Goal: Information Seeking & Learning: Learn about a topic

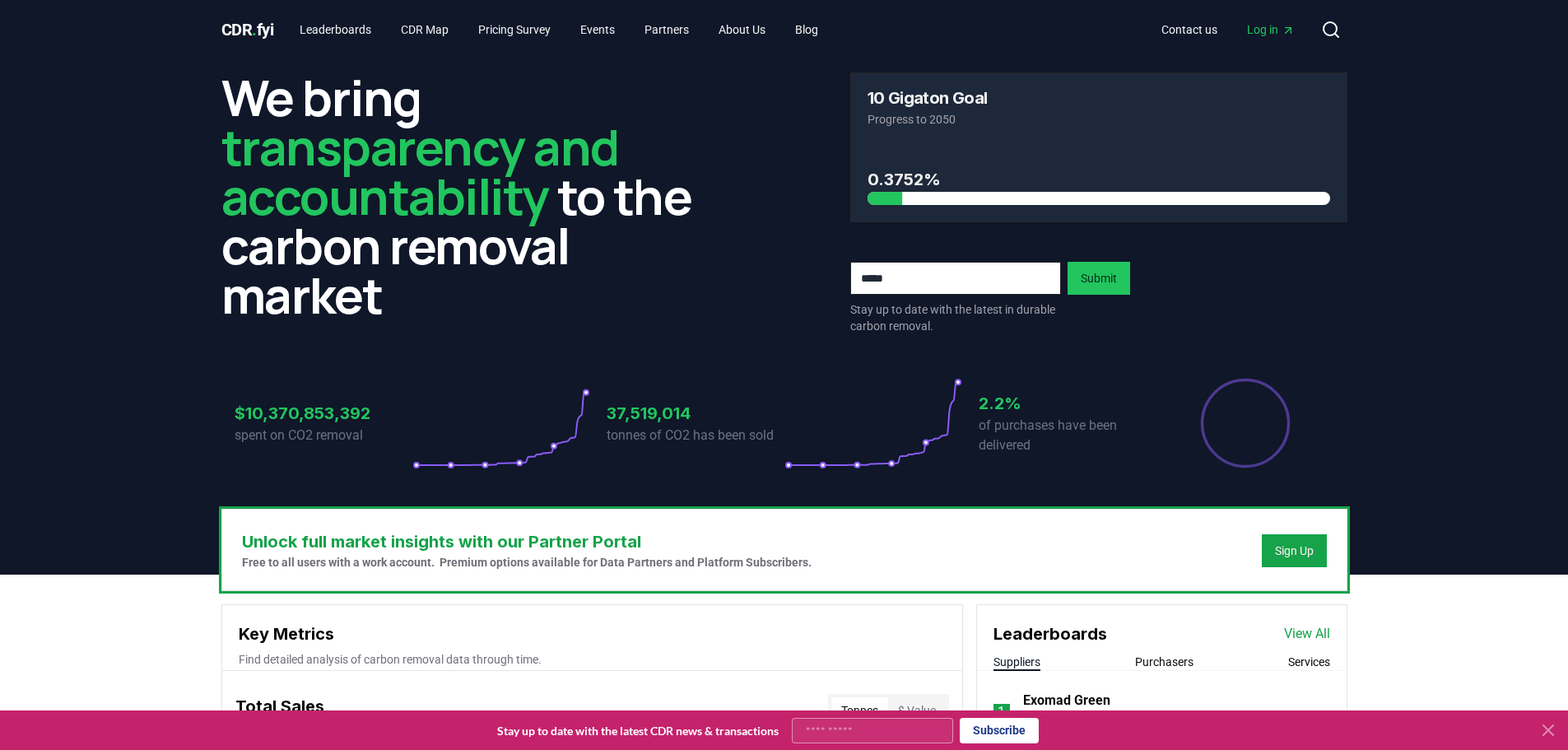
click at [972, 269] on input "email" at bounding box center [955, 278] width 211 height 33
type input "**********"
click at [1108, 279] on button "Submit" at bounding box center [1099, 278] width 62 height 33
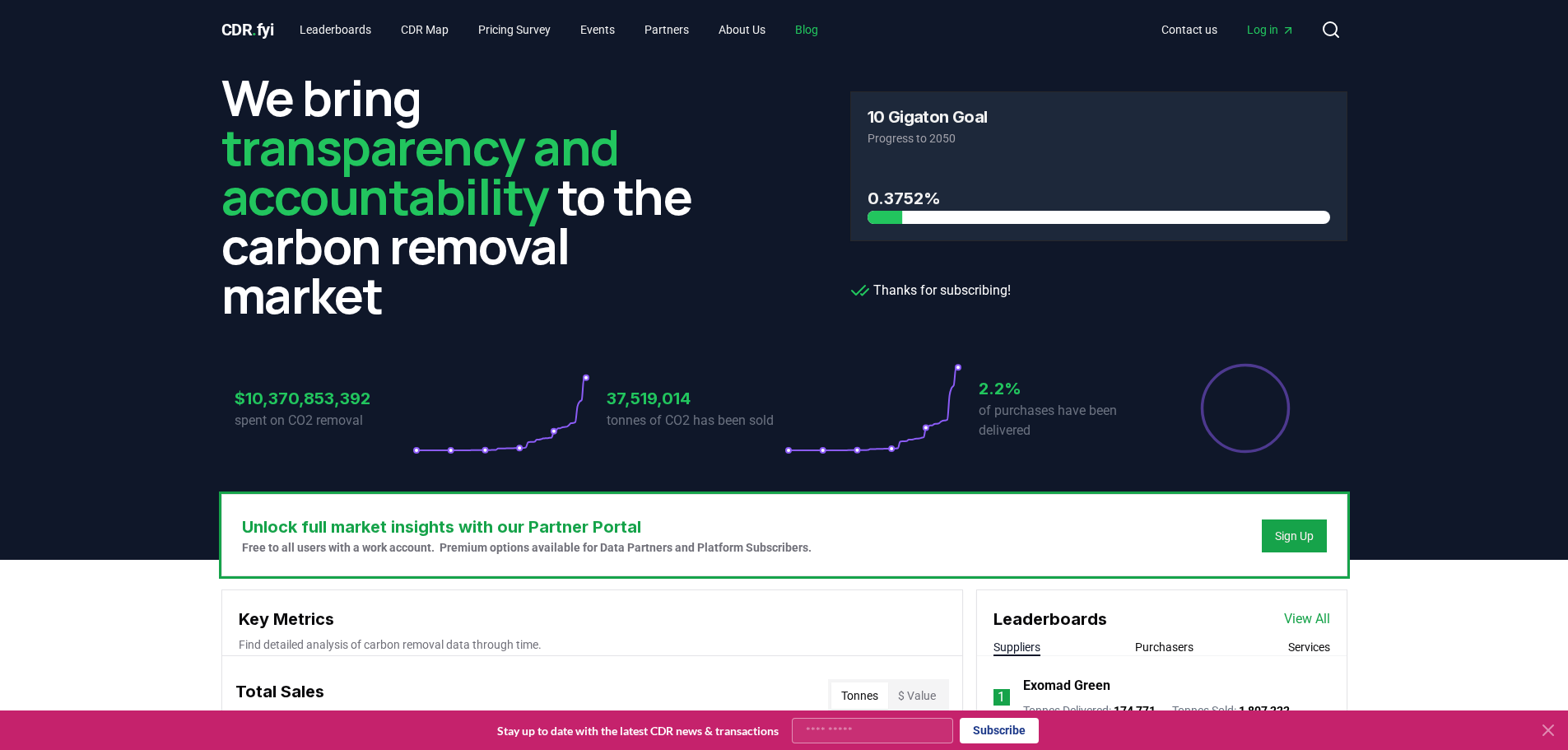
click at [822, 29] on link "Blog" at bounding box center [807, 30] width 49 height 30
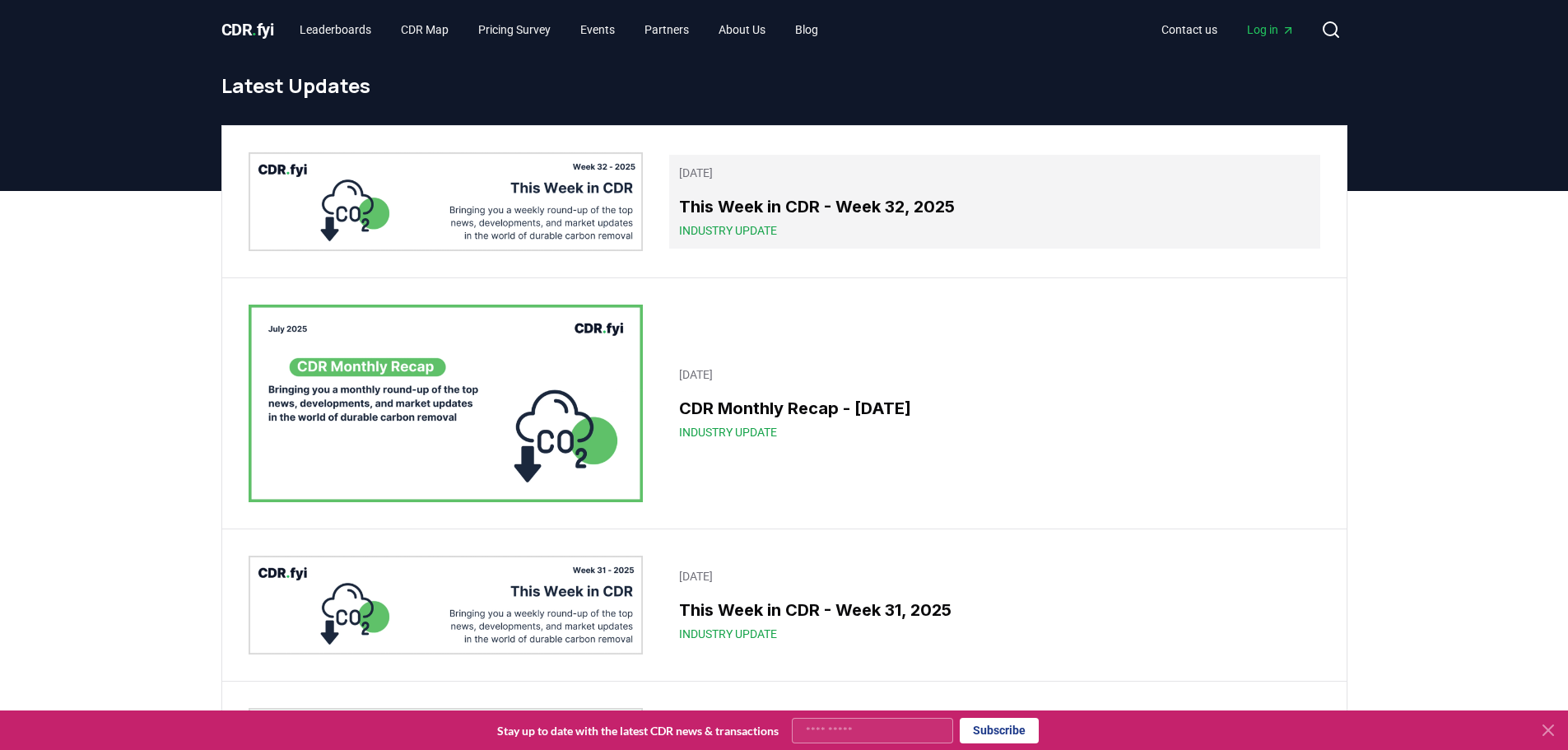
click at [778, 200] on h3 "This Week in CDR - Week 32, 2025" at bounding box center [994, 207] width 630 height 25
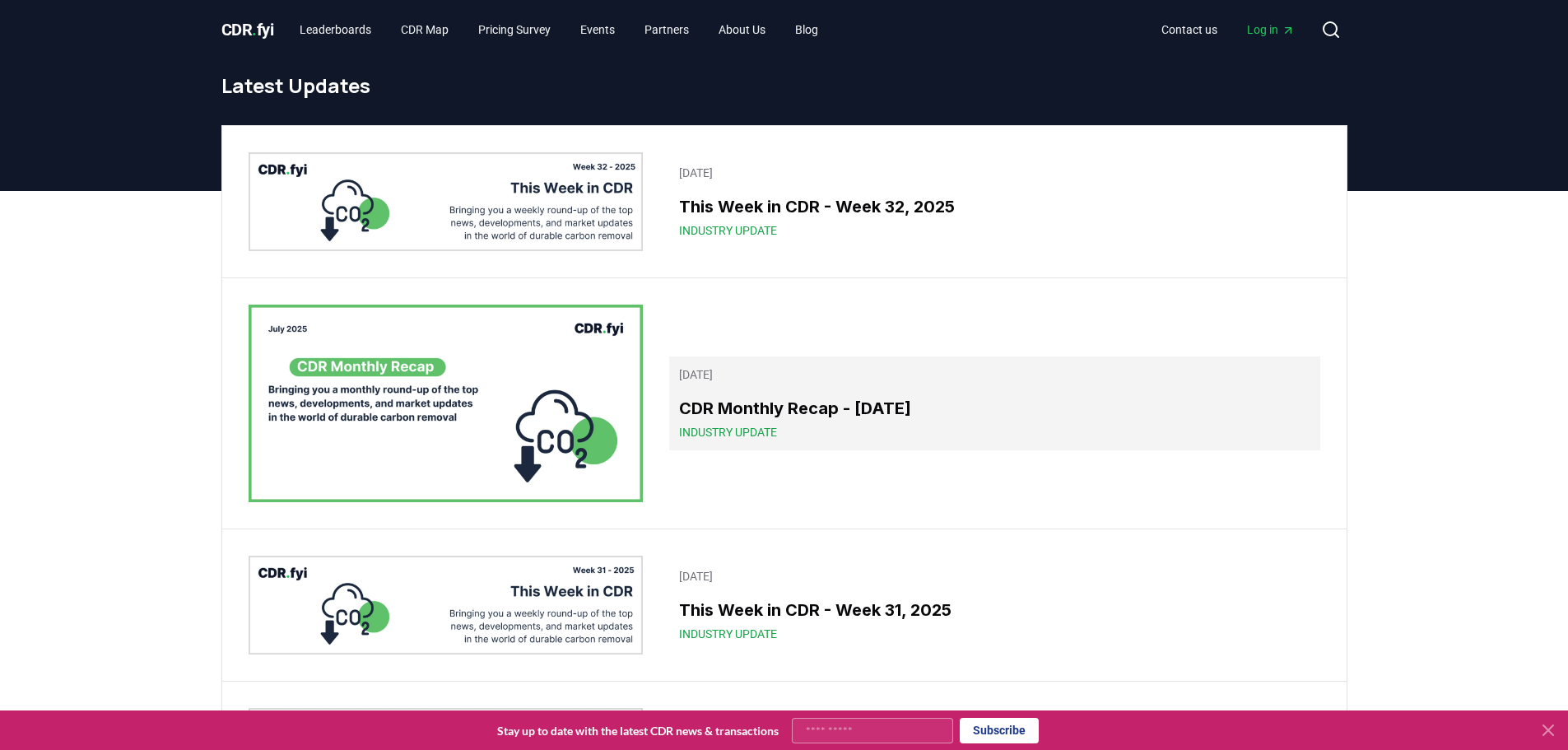
click at [712, 424] on span "Industry Update" at bounding box center [728, 432] width 98 height 17
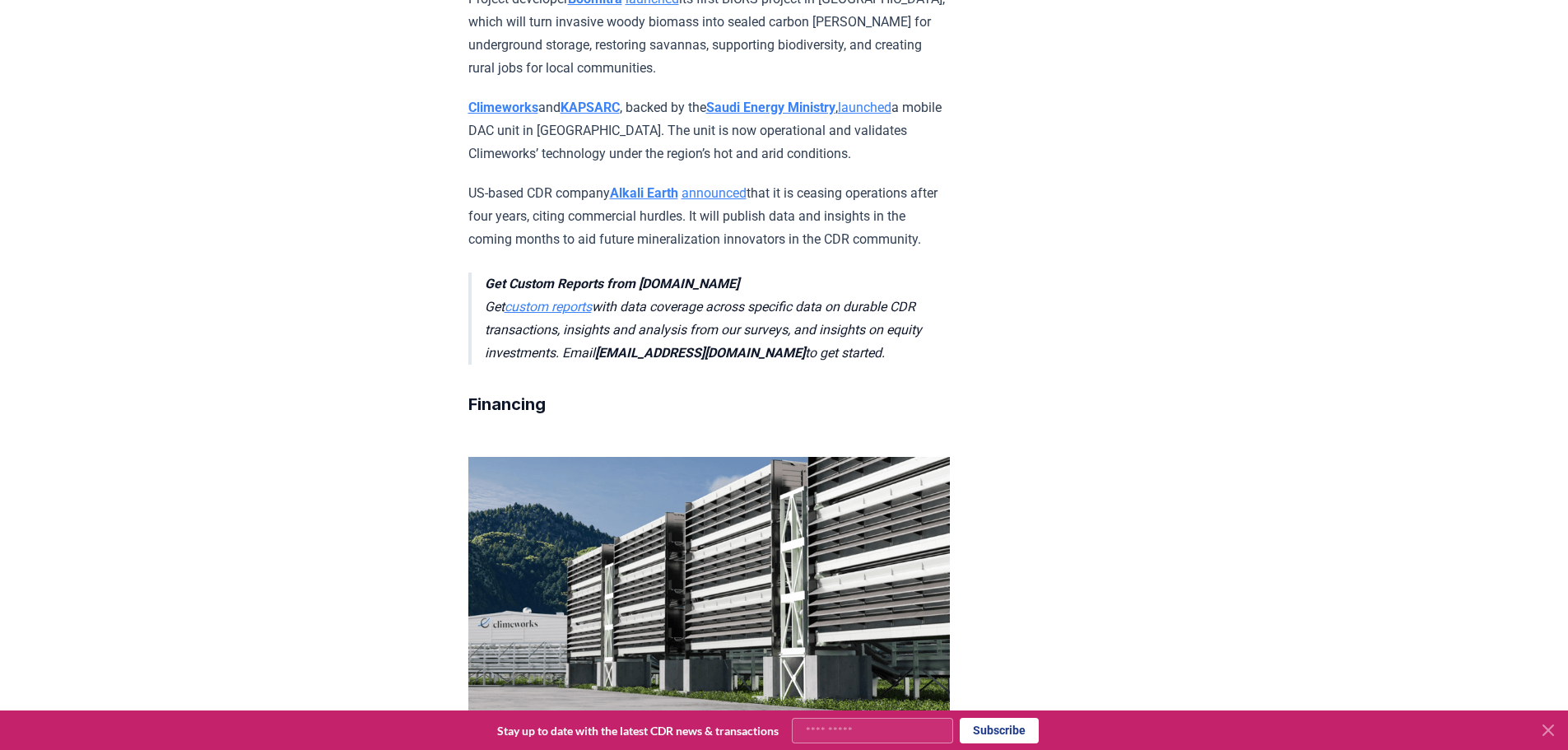
scroll to position [3870, 0]
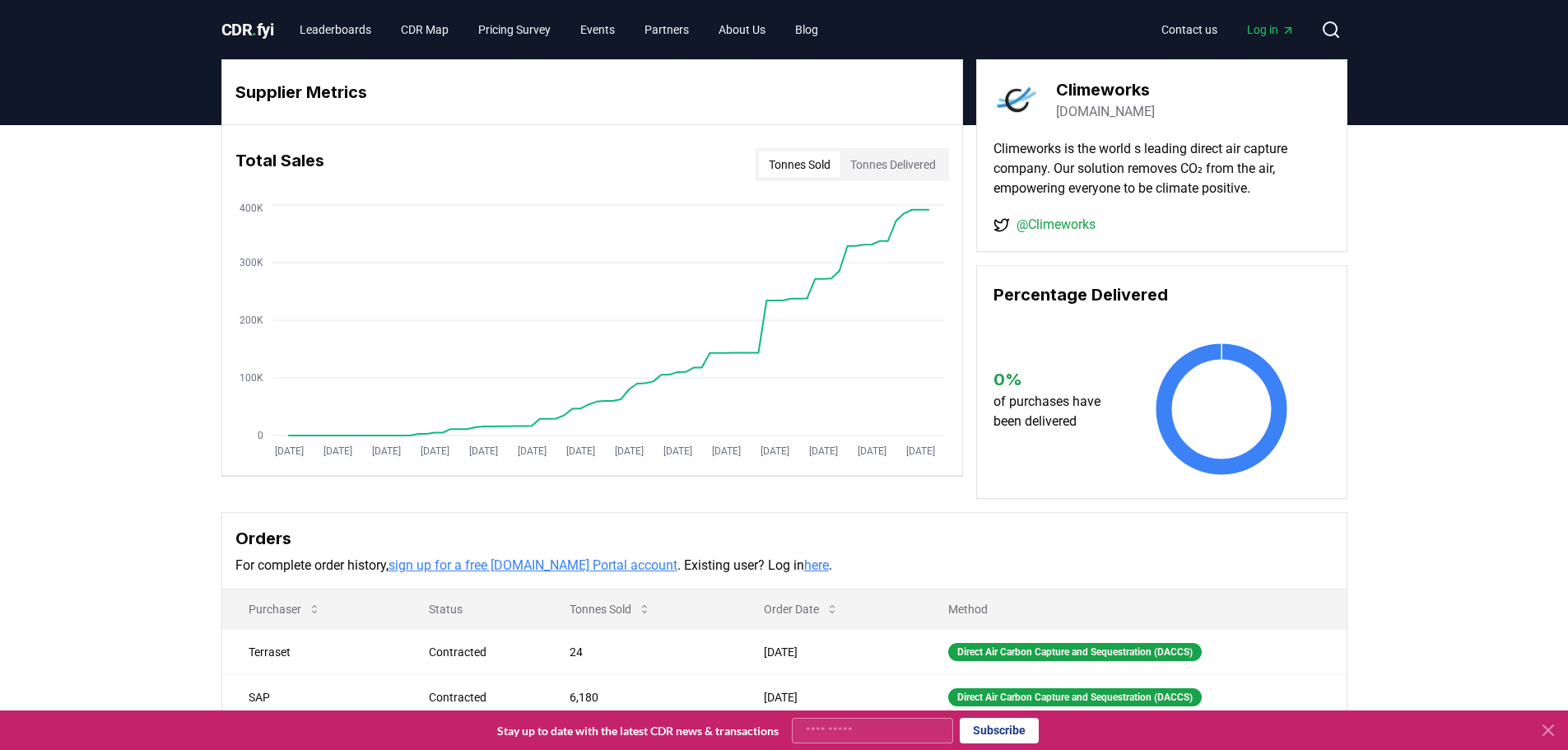
click at [875, 171] on button "Tonnes Delivered" at bounding box center [893, 164] width 105 height 26
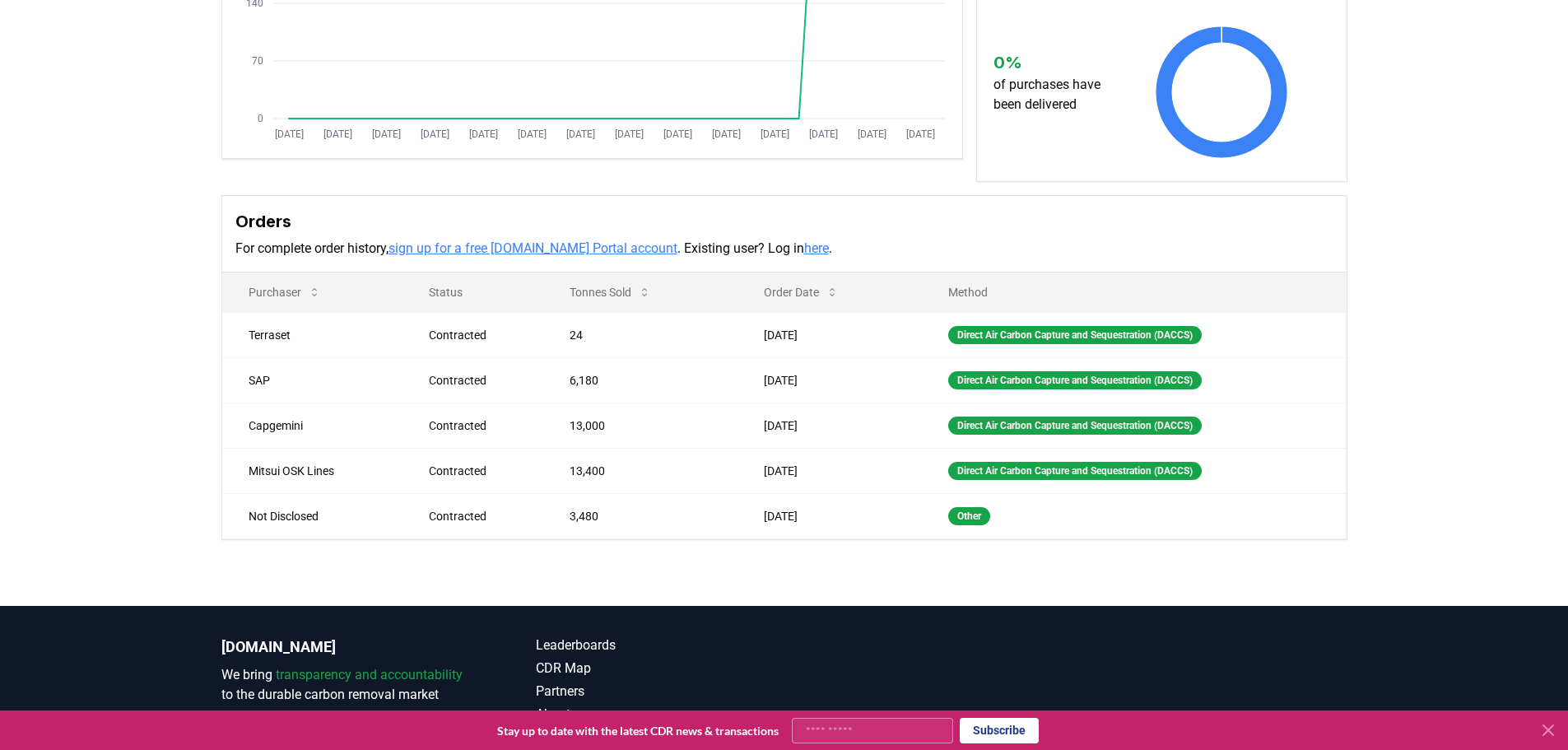
scroll to position [330, 0]
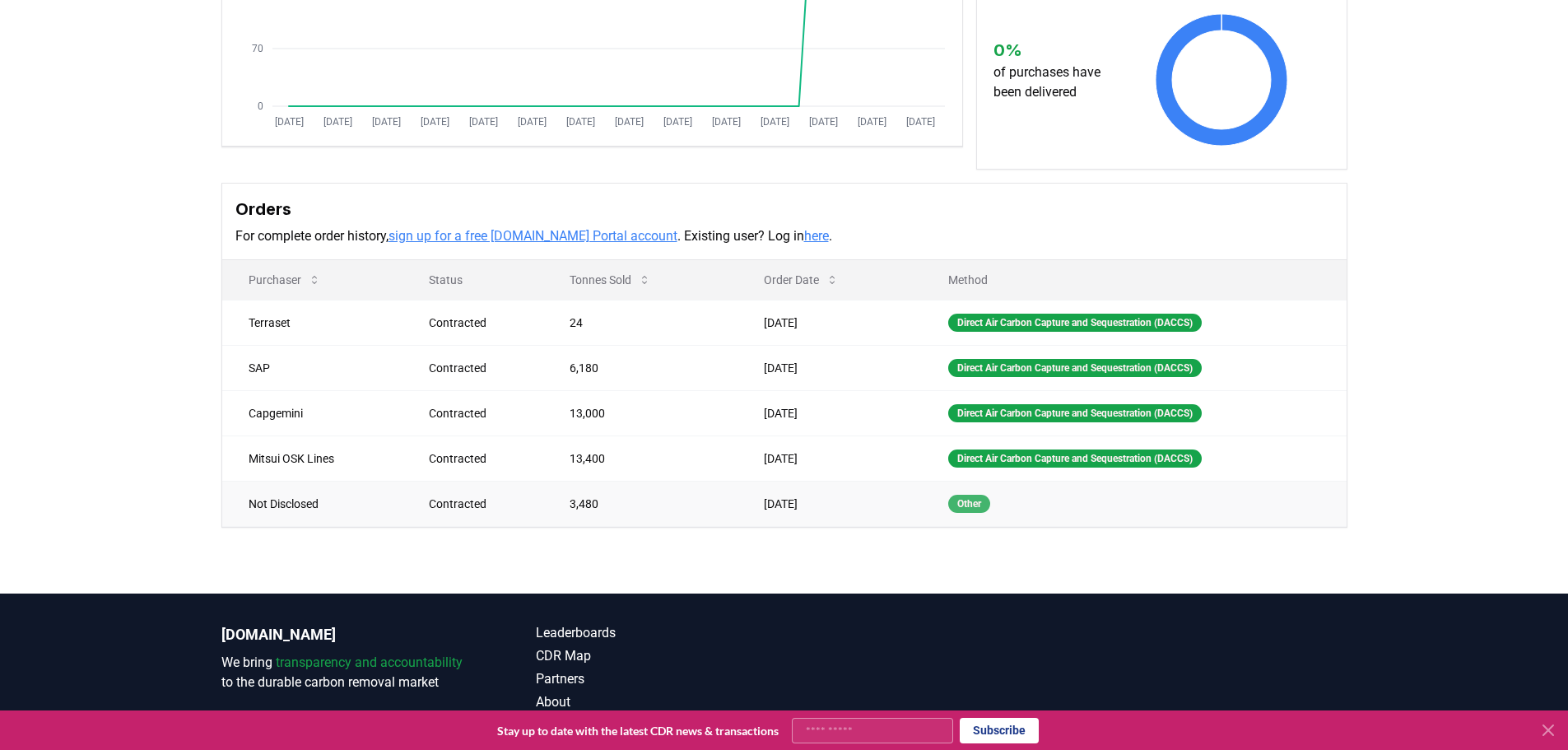
click at [955, 501] on div "Other" at bounding box center [969, 504] width 42 height 18
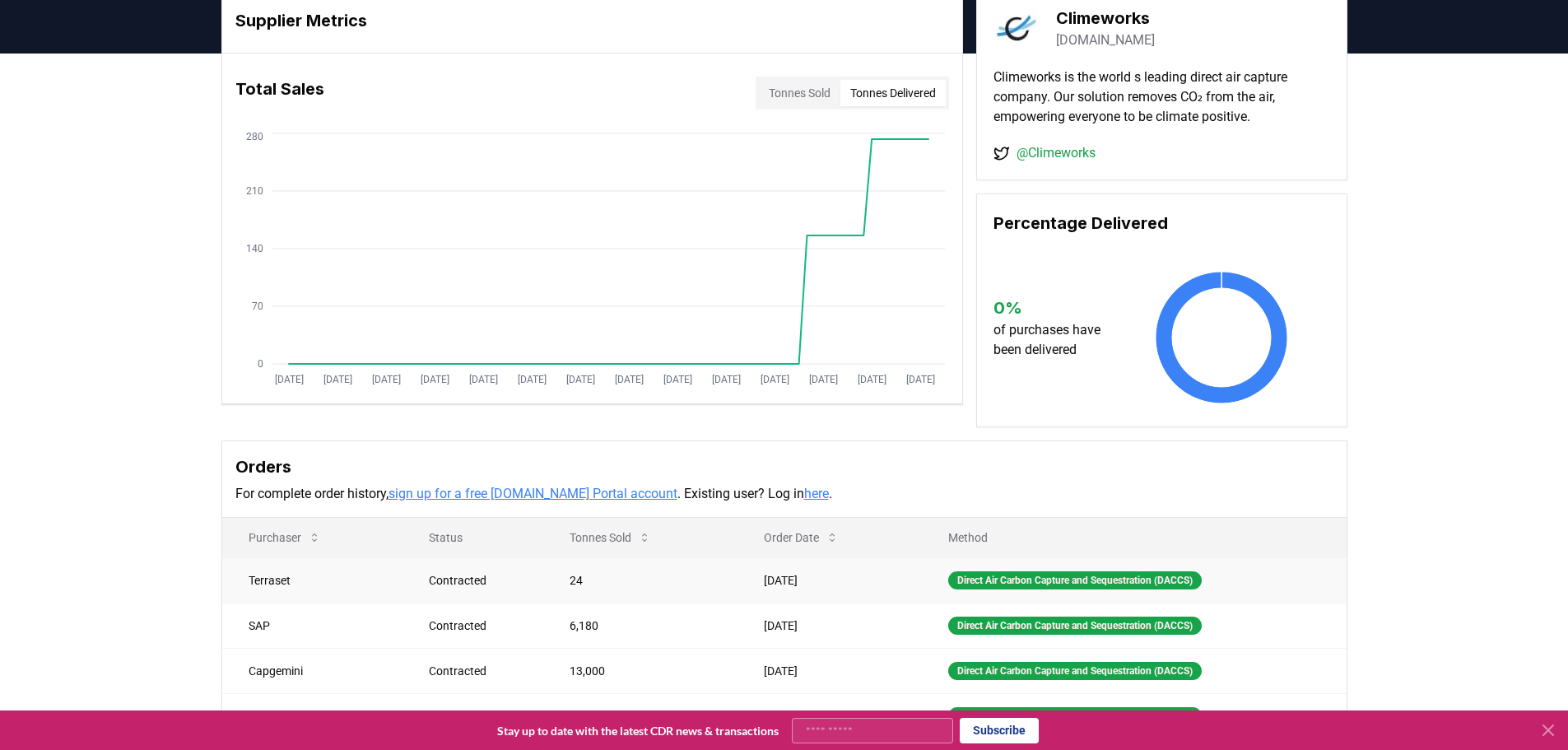
scroll to position [0, 0]
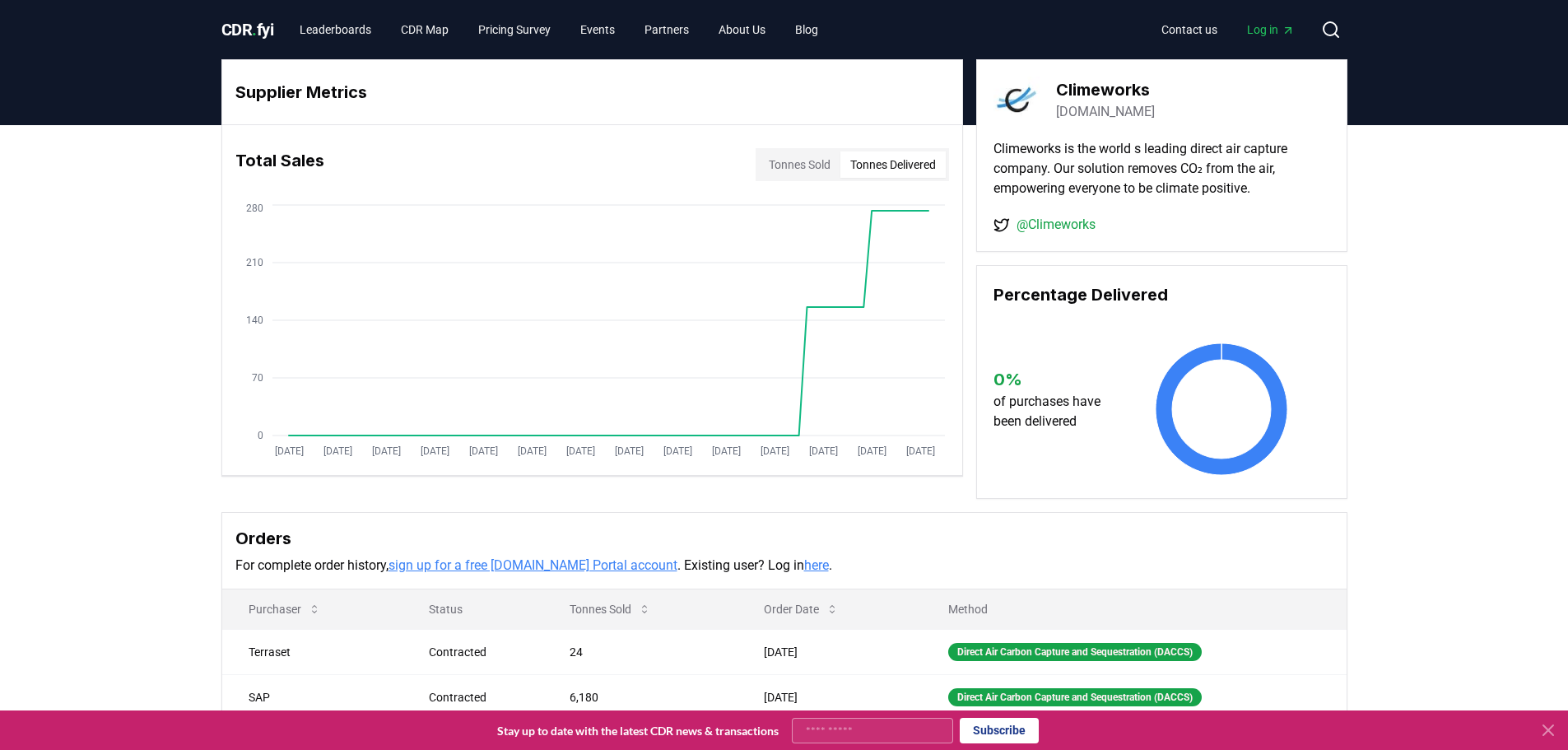
click at [1260, 30] on span "Log in" at bounding box center [1271, 29] width 47 height 17
click at [756, 26] on link "About Us" at bounding box center [742, 30] width 73 height 30
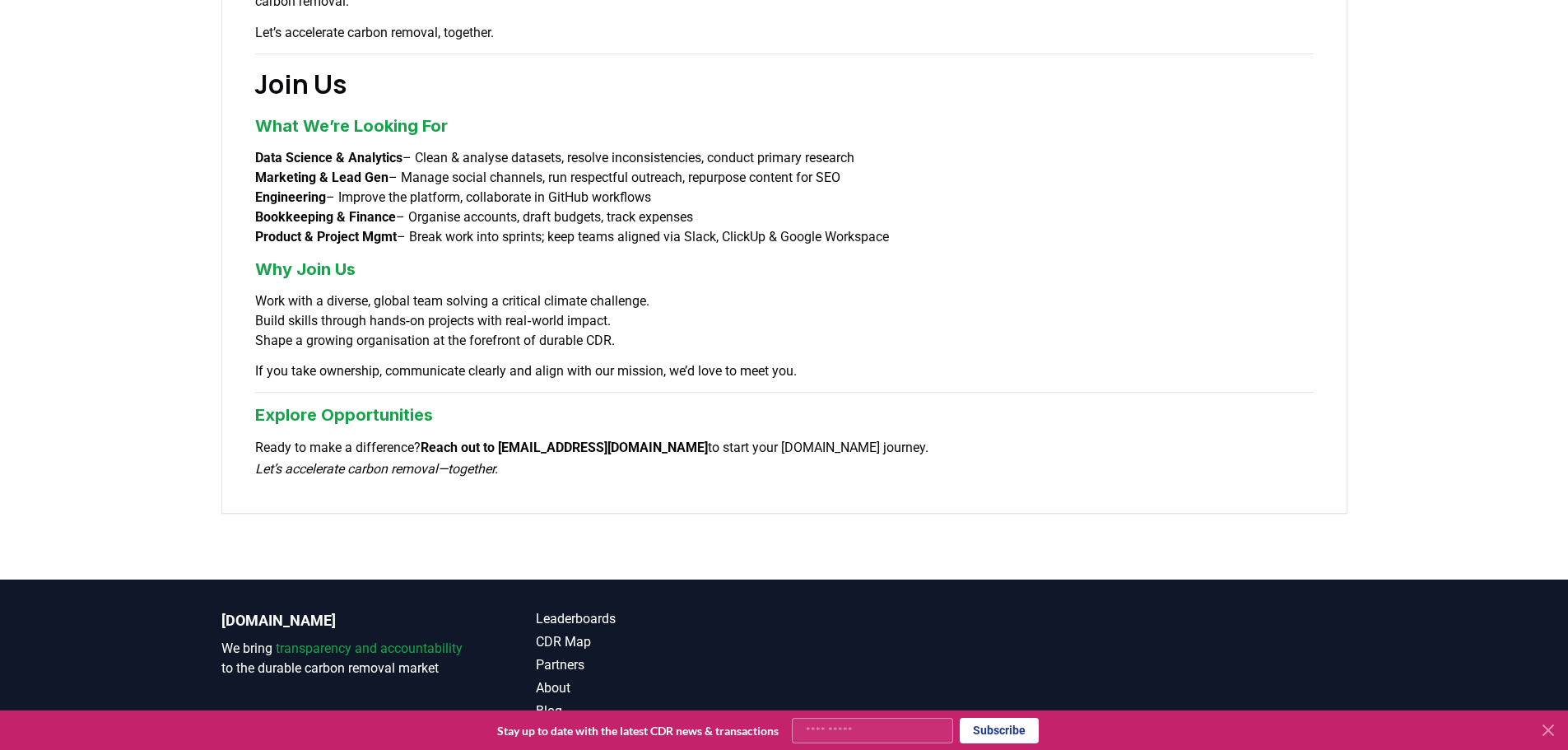
scroll to position [1263, 0]
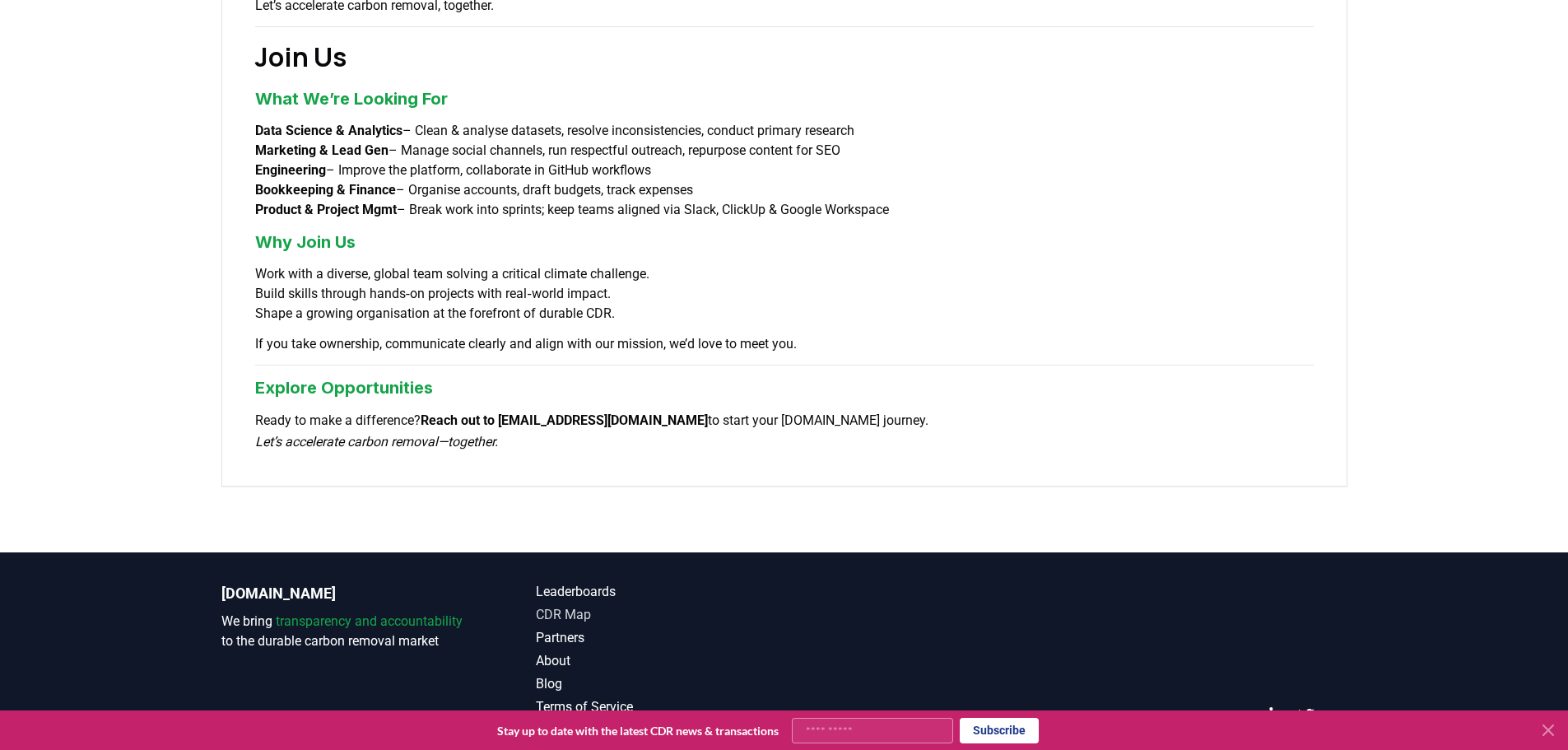
click at [562, 605] on link "CDR Map" at bounding box center [660, 615] width 249 height 19
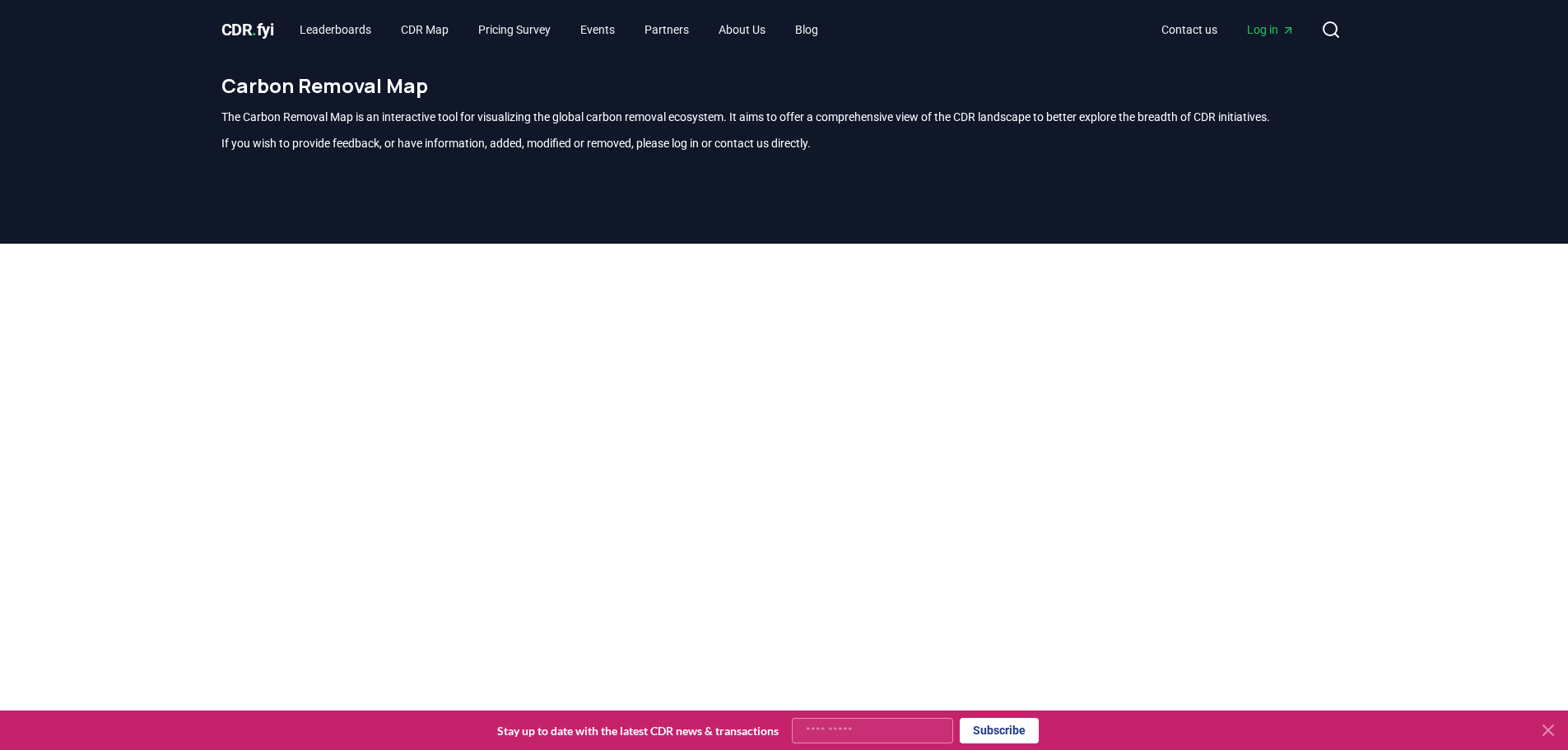
click at [1450, 459] on div at bounding box center [784, 618] width 1568 height 750
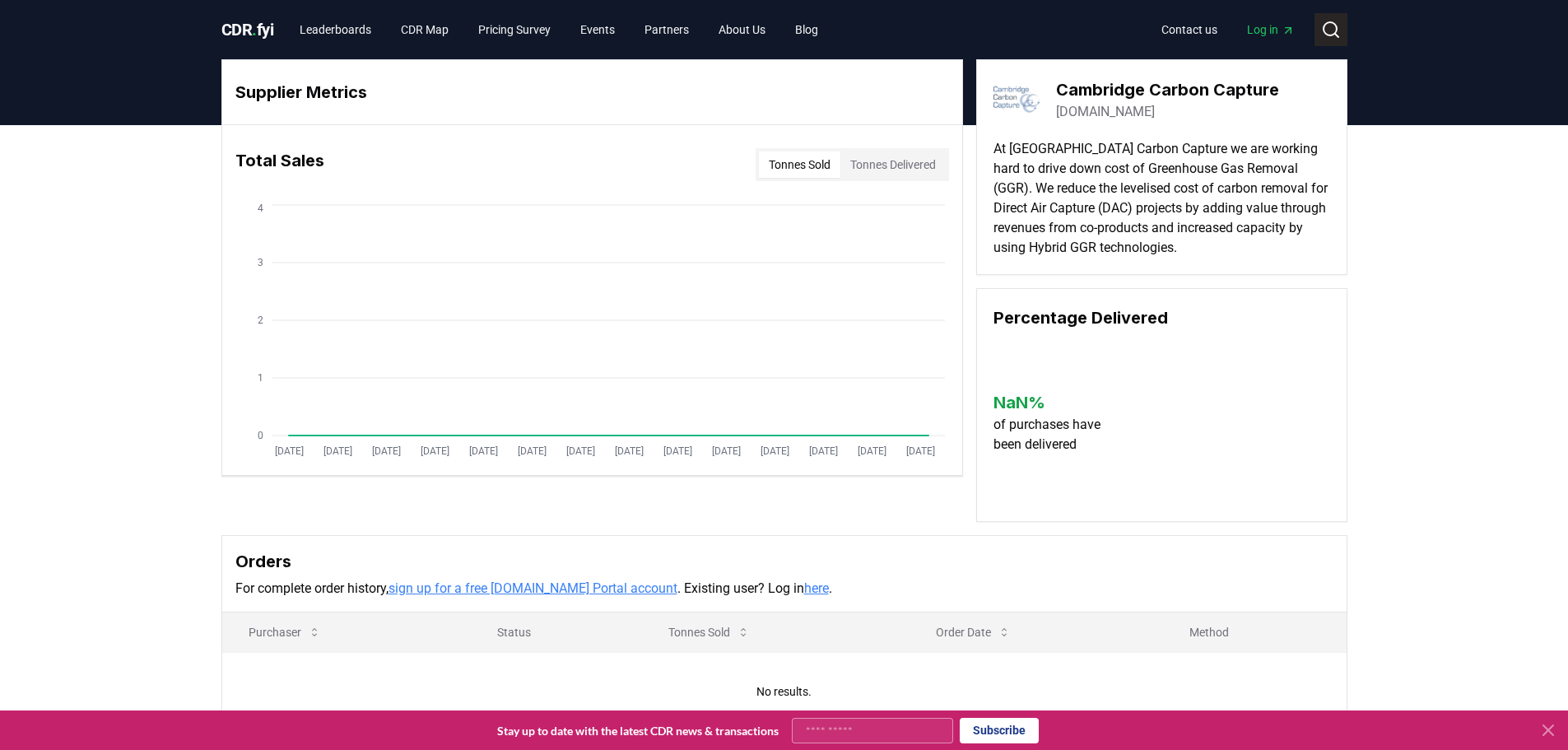
click at [1327, 27] on icon at bounding box center [1331, 29] width 19 height 19
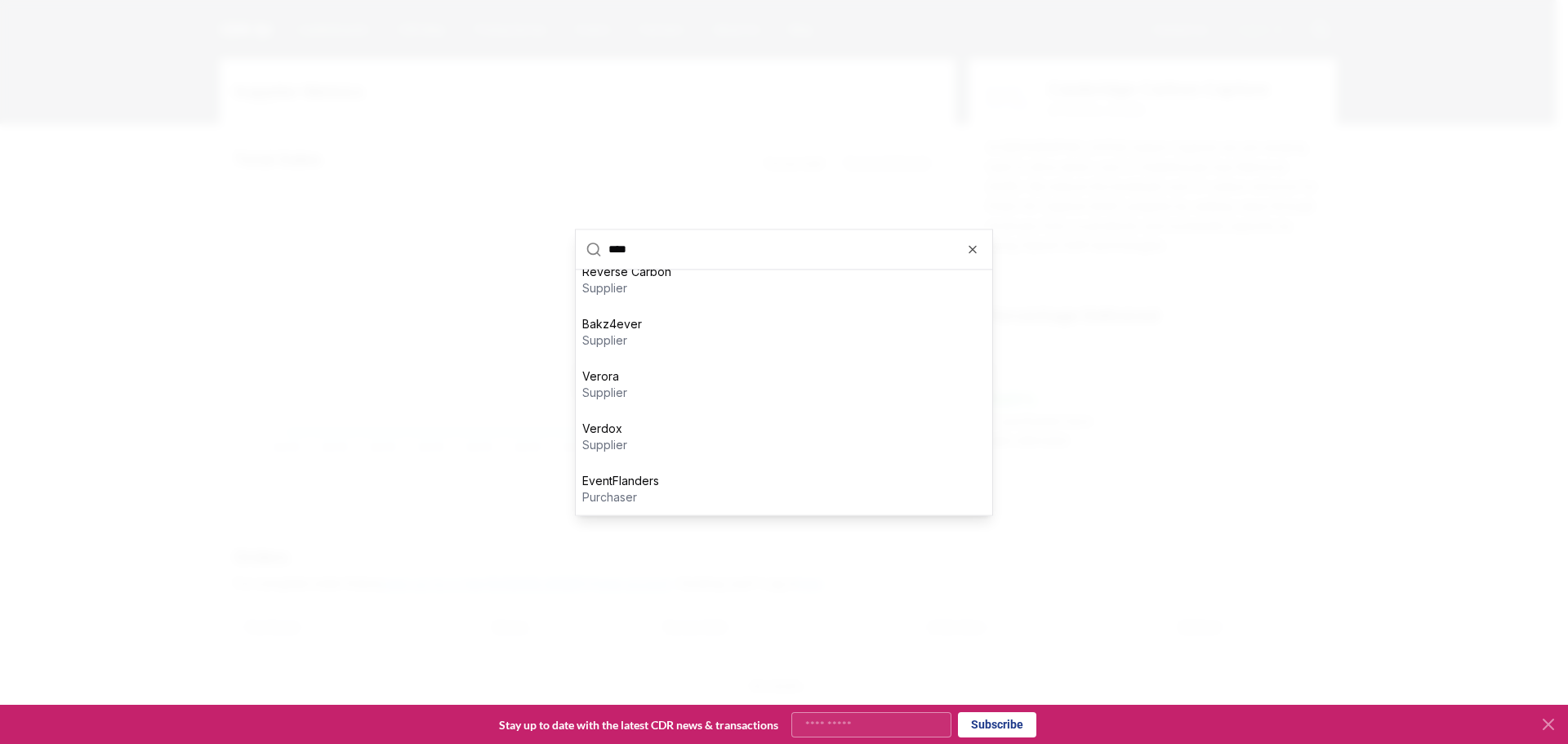
type input "*****"
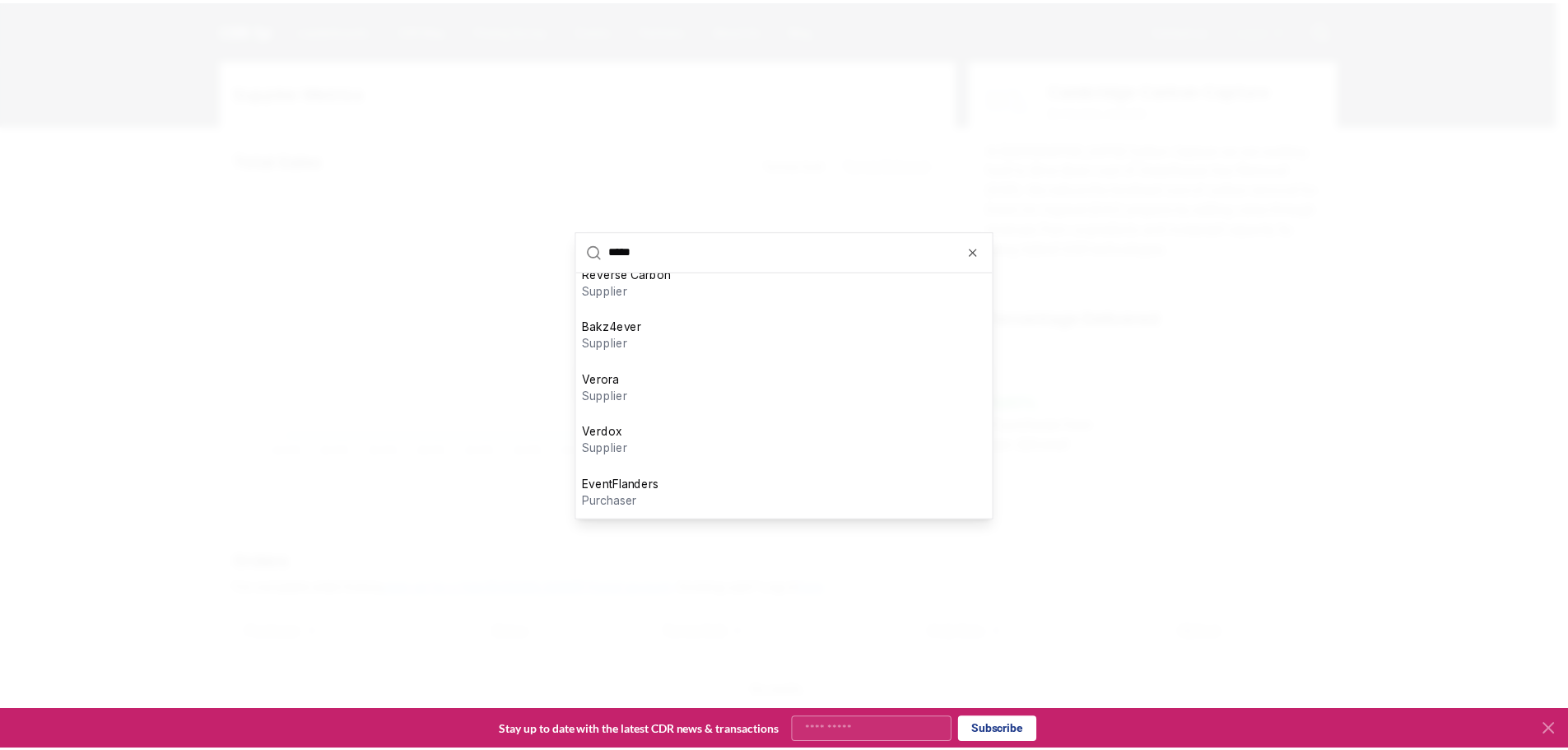
scroll to position [69, 0]
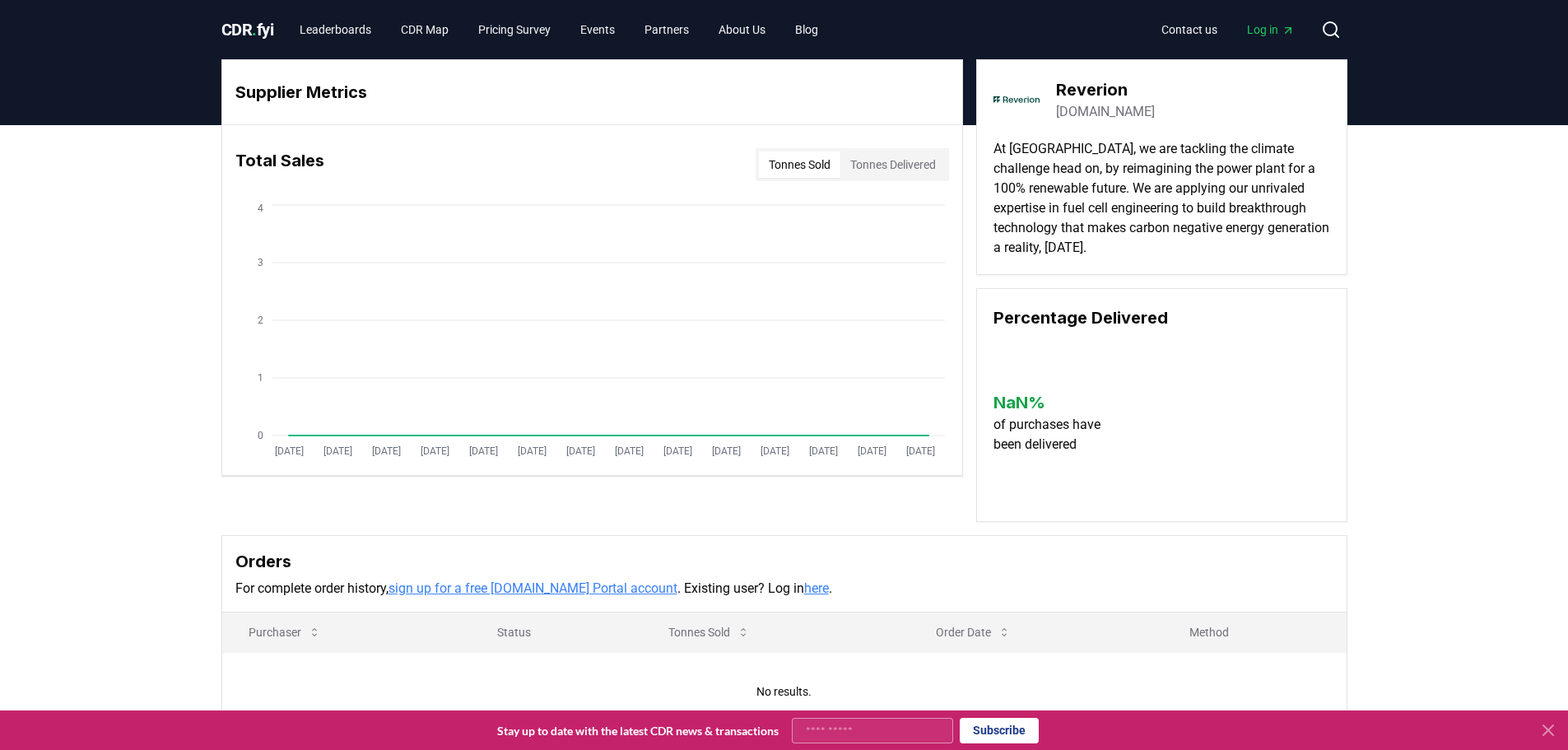
click at [236, 27] on span "CDR . fyi" at bounding box center [248, 29] width 53 height 19
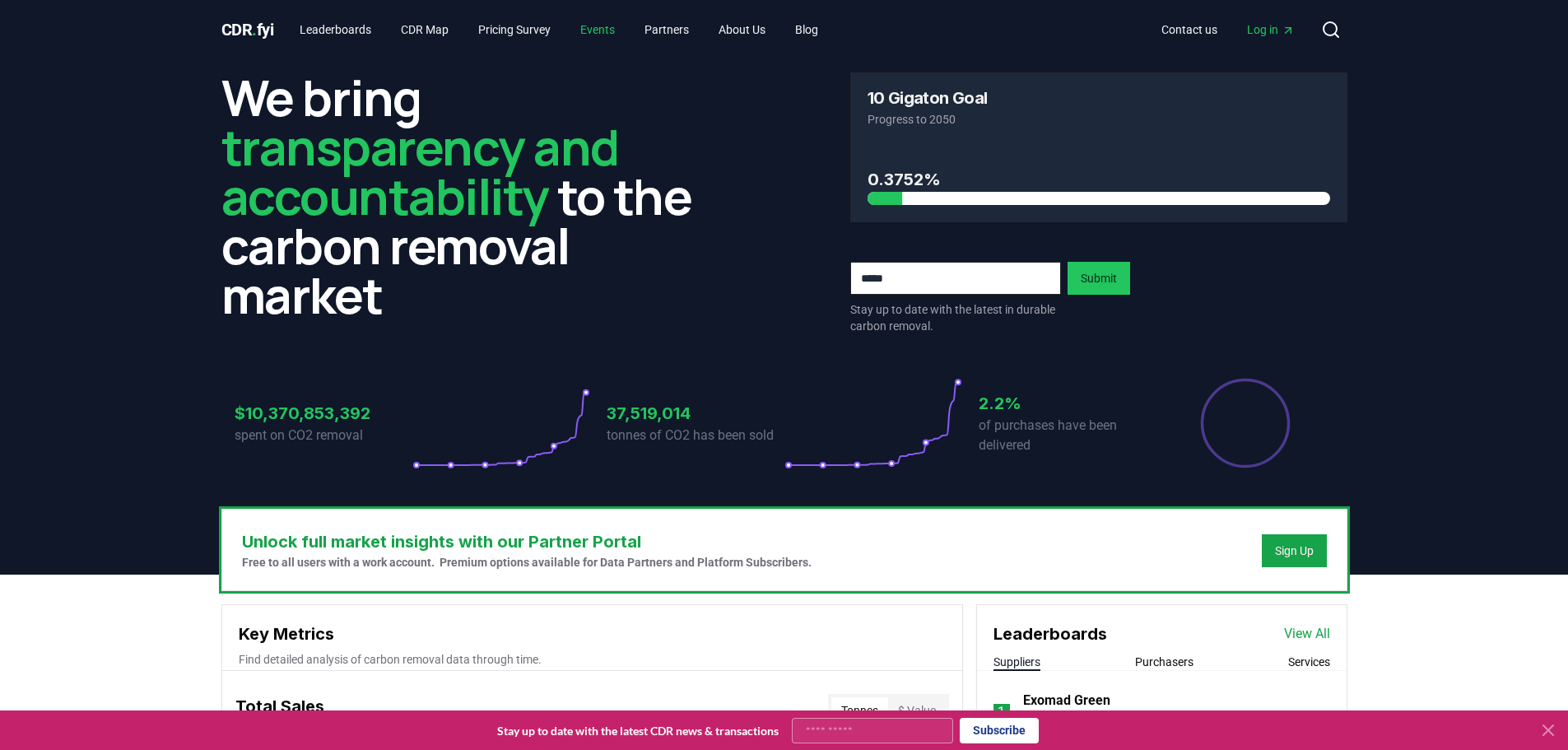
click at [613, 32] on link "Events" at bounding box center [597, 30] width 61 height 30
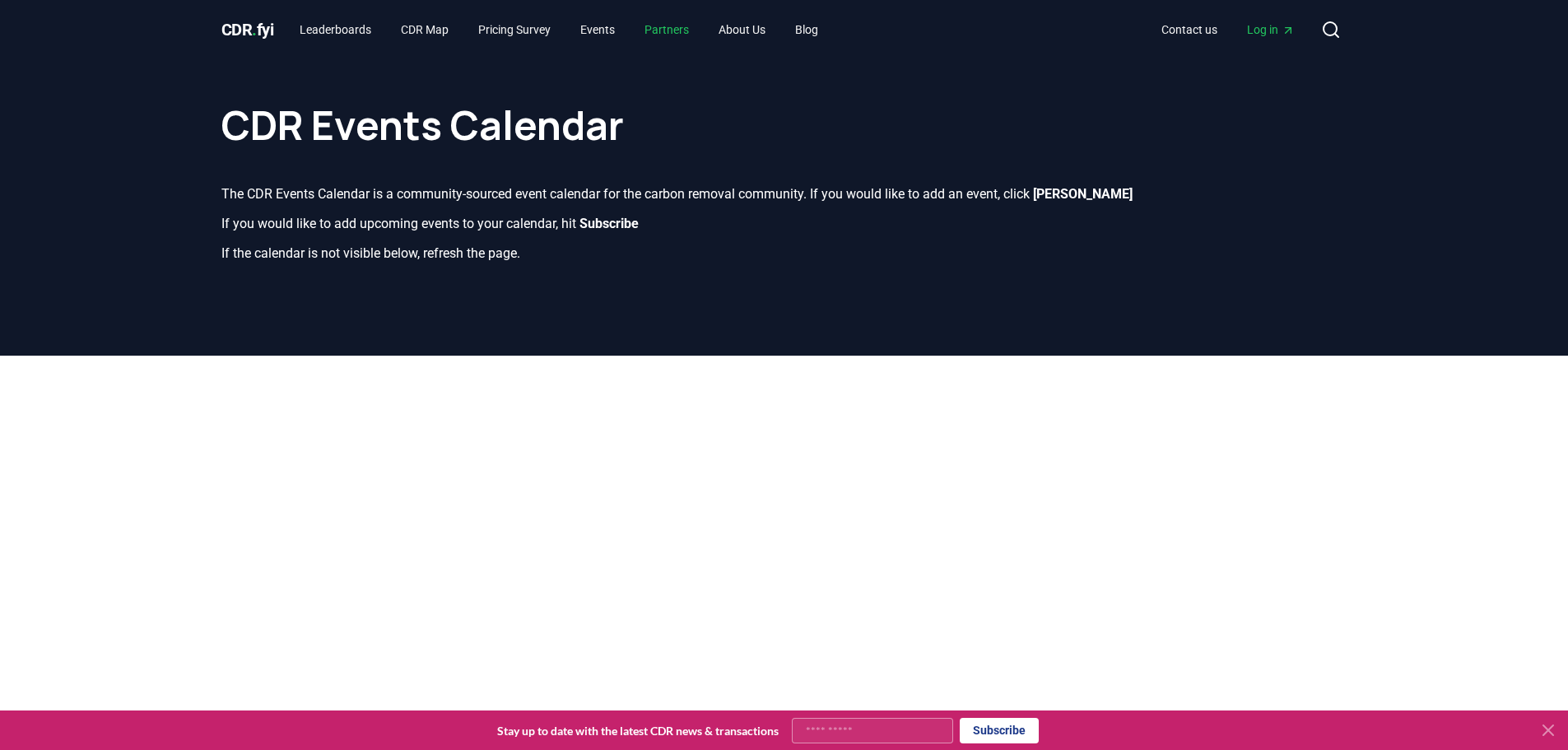
click at [679, 19] on link "Partners" at bounding box center [666, 30] width 71 height 30
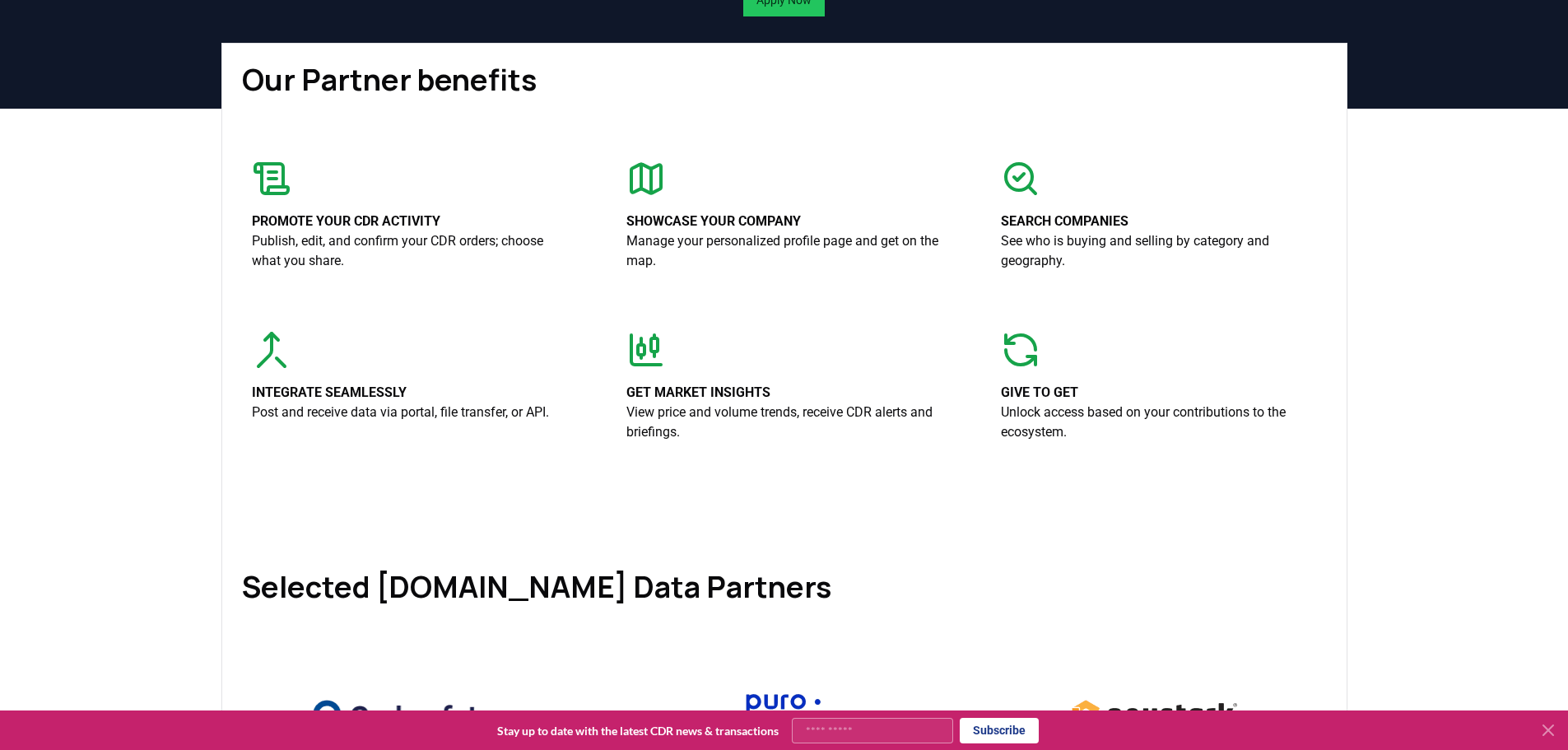
scroll to position [247, 0]
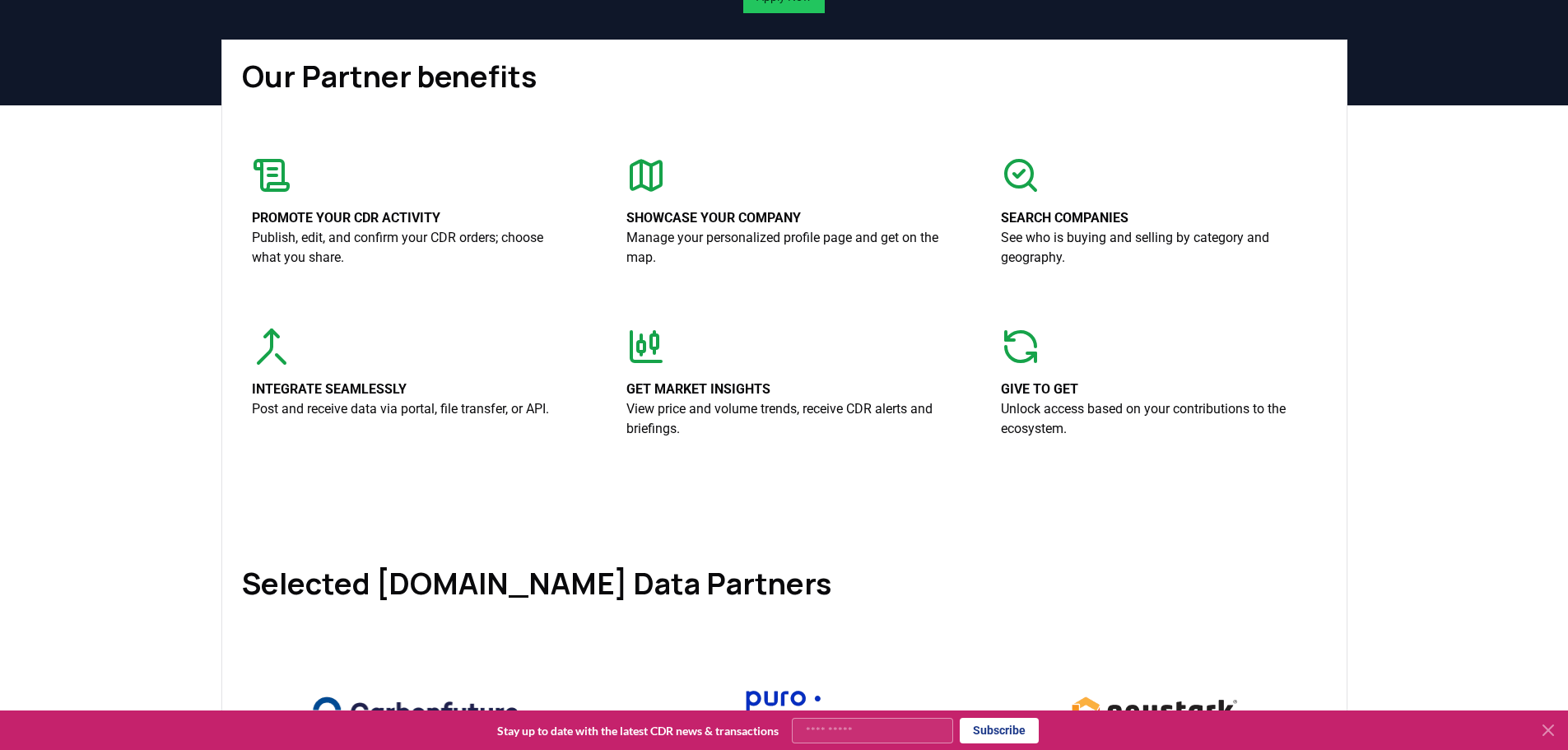
click at [1014, 195] on icon at bounding box center [1020, 175] width 40 height 40
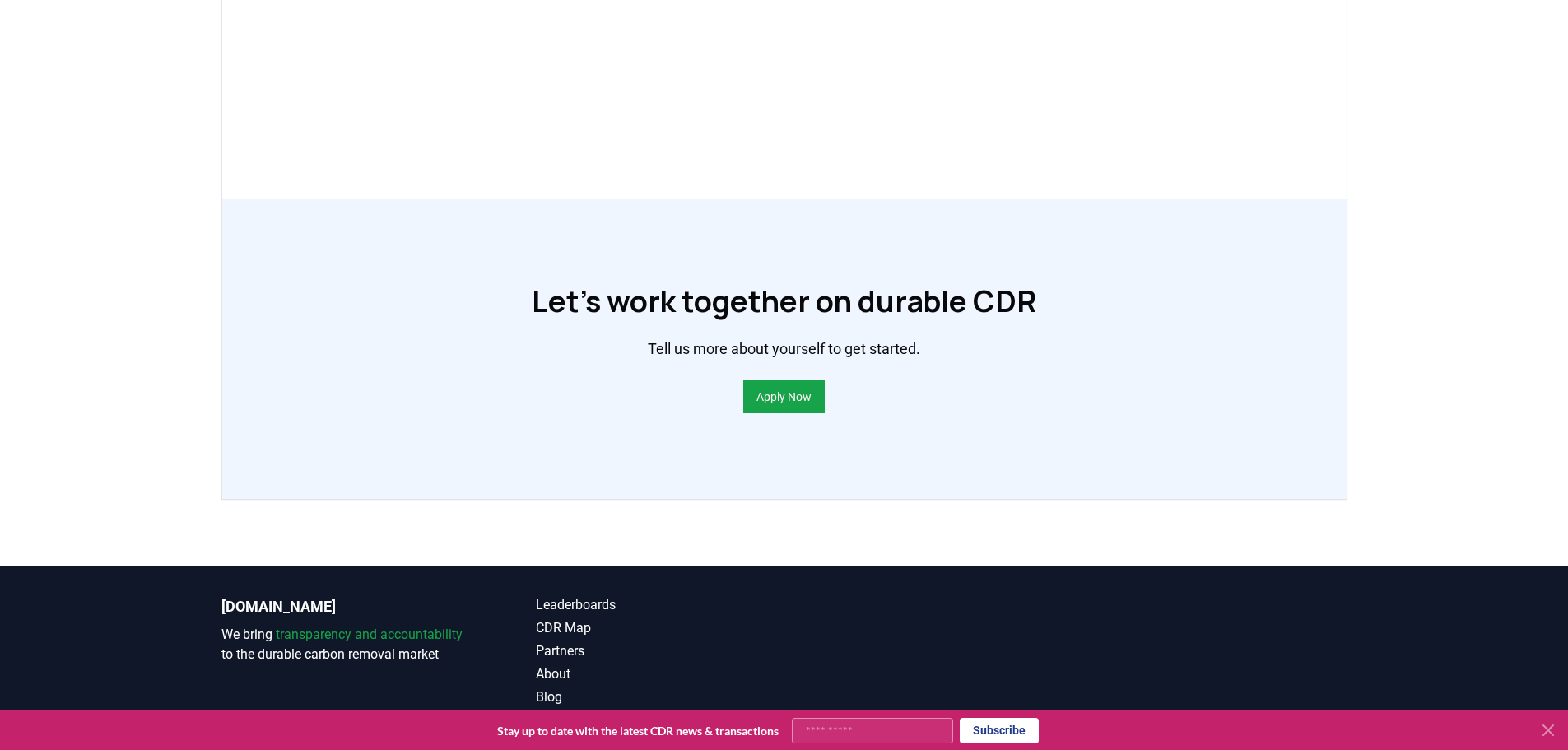
scroll to position [1070, 0]
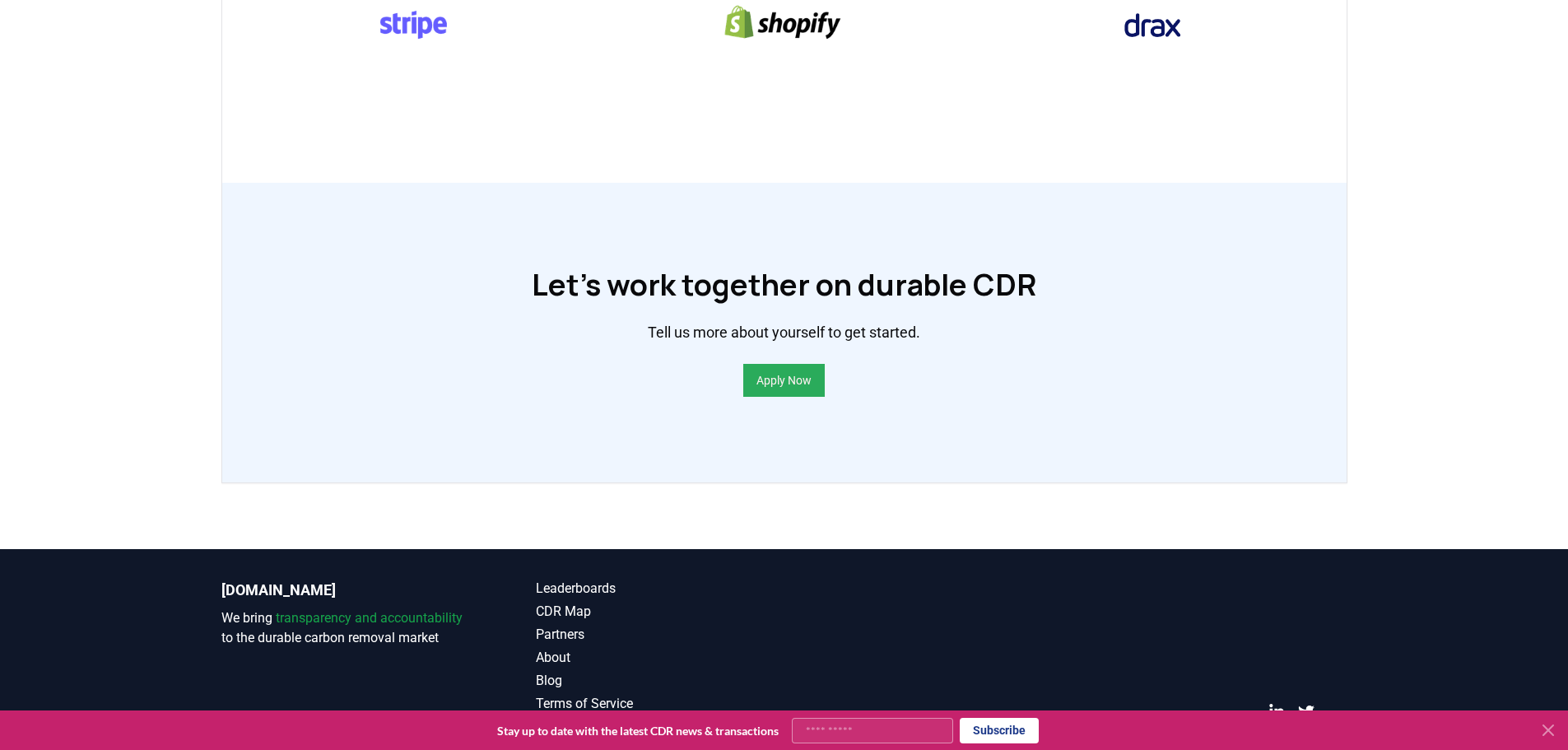
click at [794, 389] on link "Apply Now" at bounding box center [784, 380] width 55 height 17
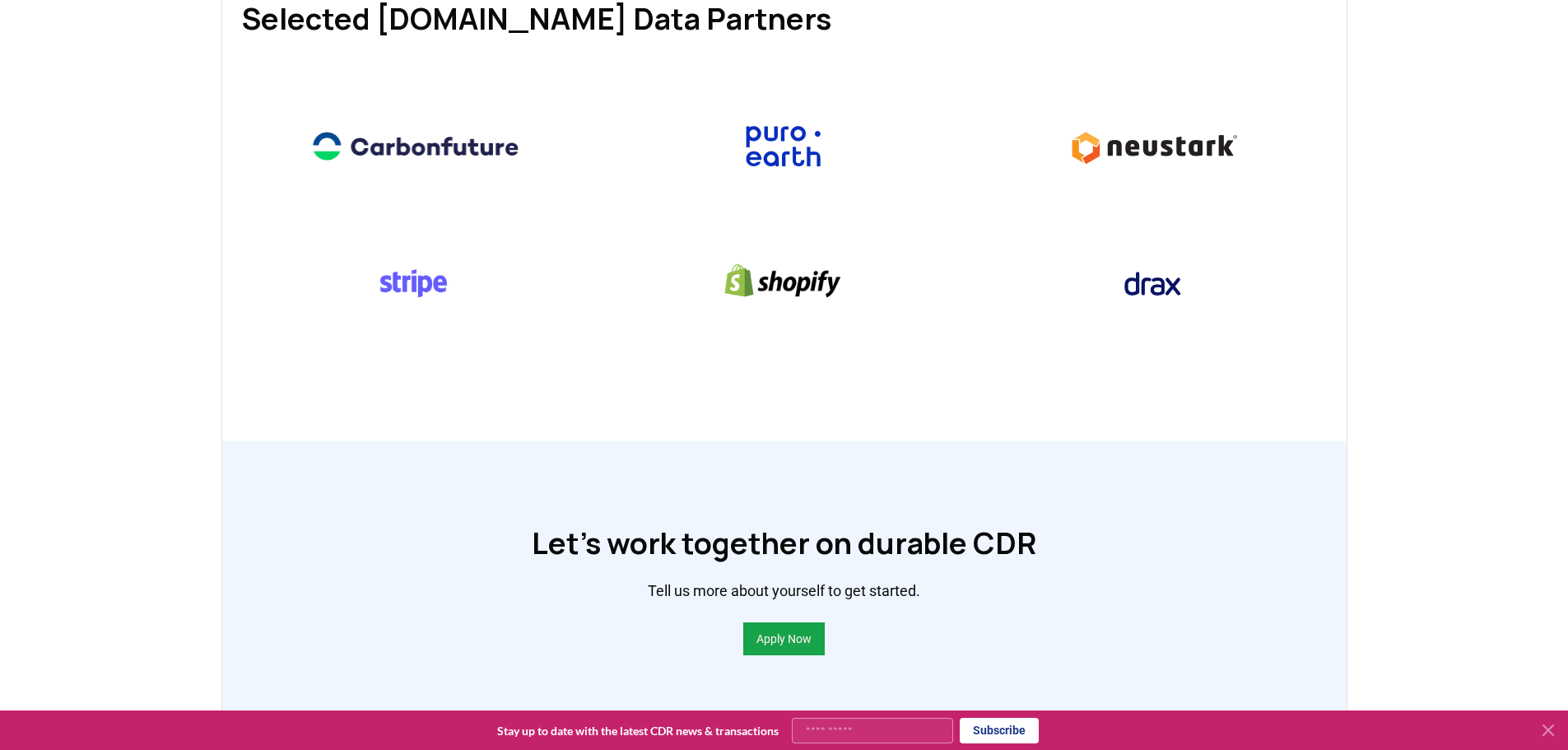
scroll to position [741, 0]
